Goal: Navigation & Orientation: Find specific page/section

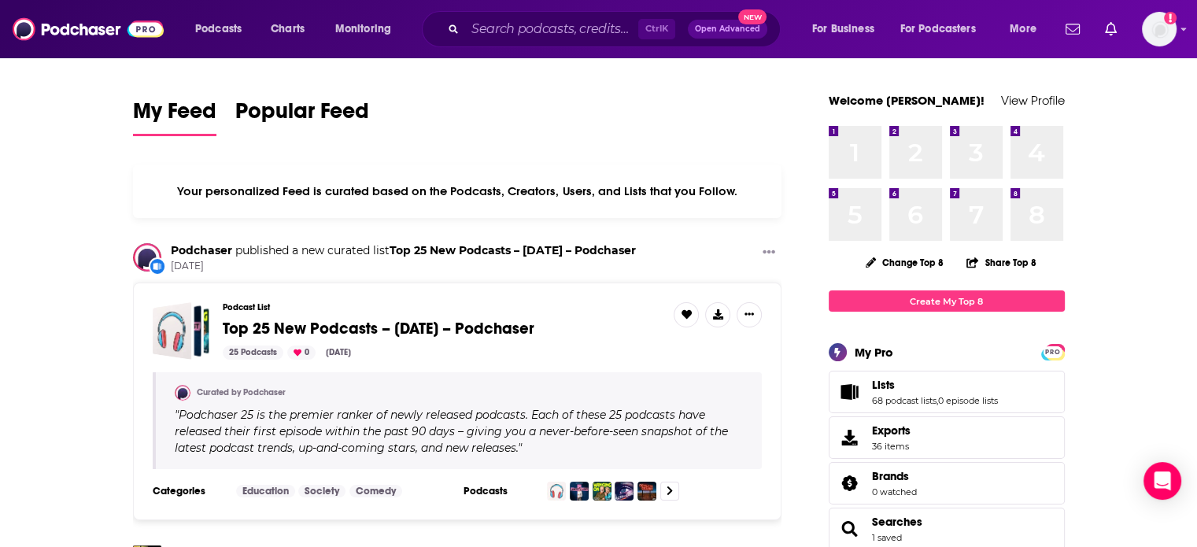
drag, startPoint x: 609, startPoint y: 337, endPoint x: 569, endPoint y: 138, distance: 203.1
click at [569, 138] on div "My Feed Popular Feed" at bounding box center [457, 116] width 649 height 45
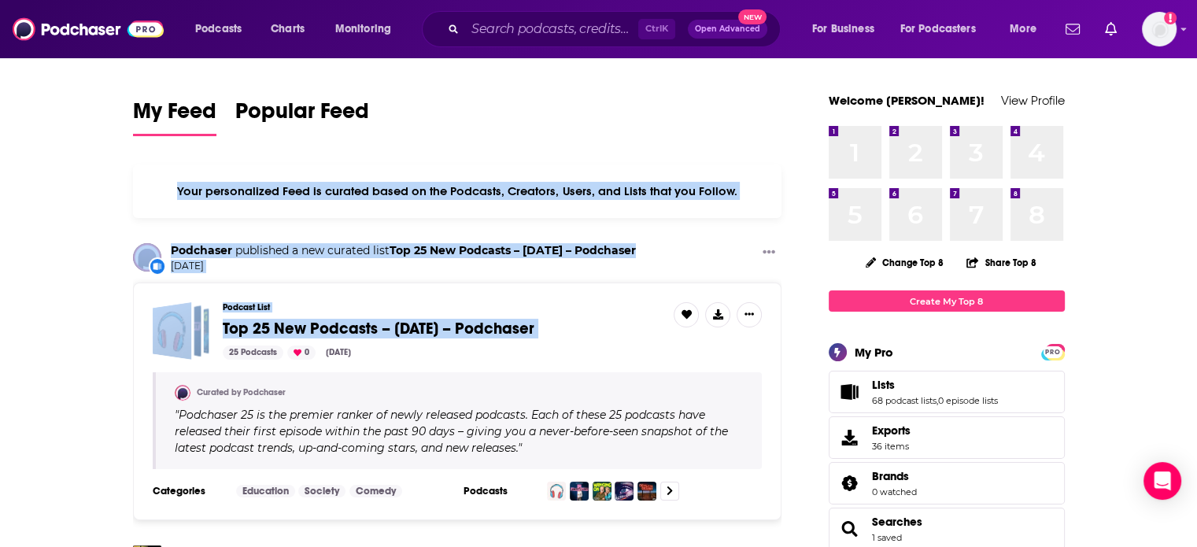
drag, startPoint x: 569, startPoint y: 138, endPoint x: 615, endPoint y: 328, distance: 195.8
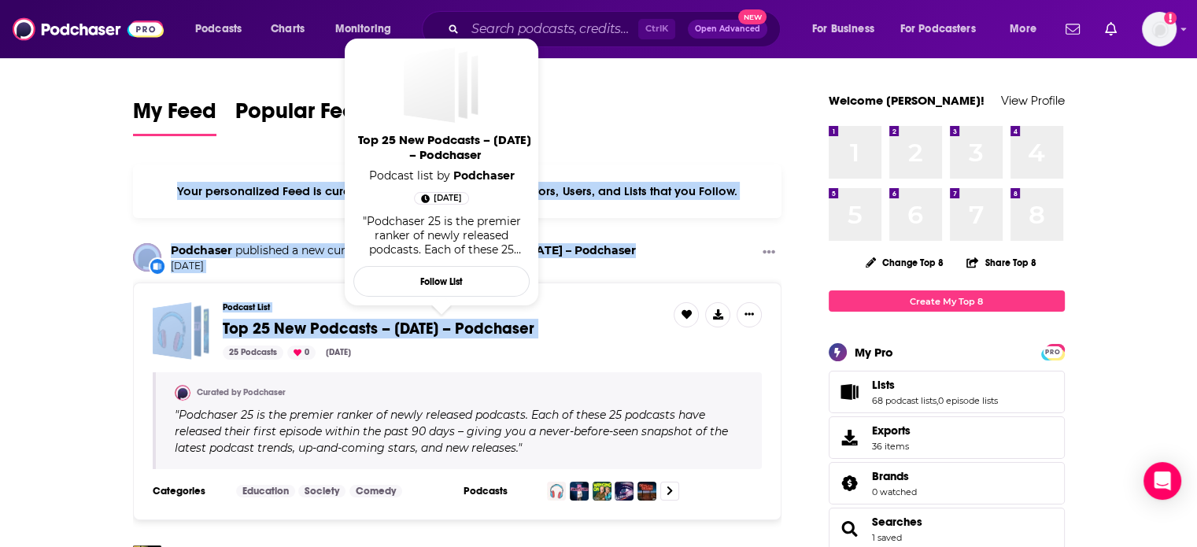
click at [615, 328] on span "Top 25 New Podcasts – [DATE] – Podchaser" at bounding box center [442, 328] width 439 height 17
